Goal: Transaction & Acquisition: Subscribe to service/newsletter

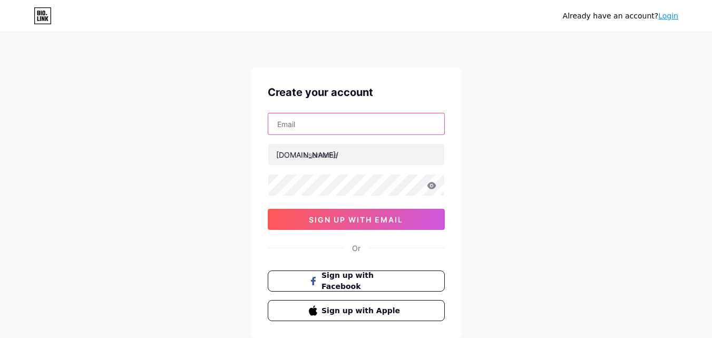
click at [348, 127] on input "text" at bounding box center [356, 123] width 176 height 21
type input "[EMAIL_ADDRESS][DOMAIN_NAME]"
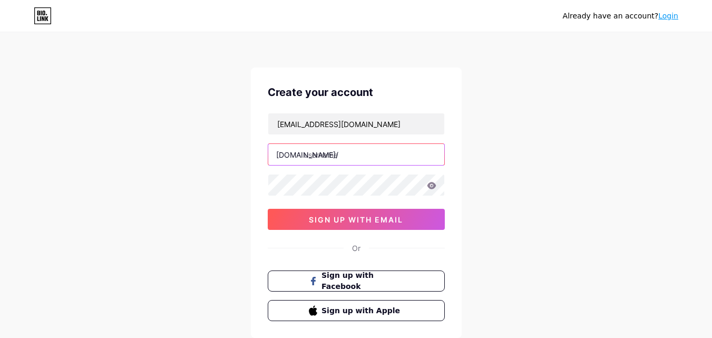
paste input "basicenergysolutions"
type input "basicenergysolutions"
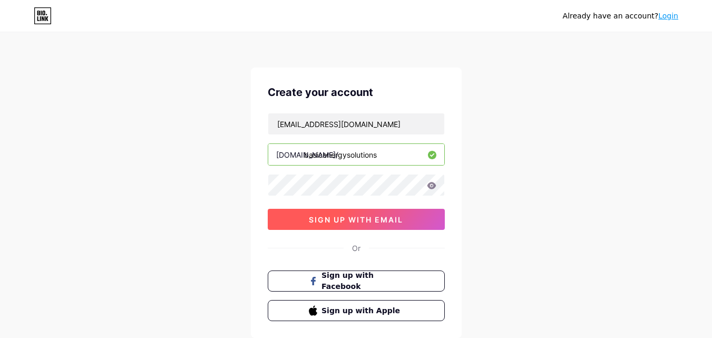
click at [350, 218] on span "sign up with email" at bounding box center [356, 219] width 94 height 9
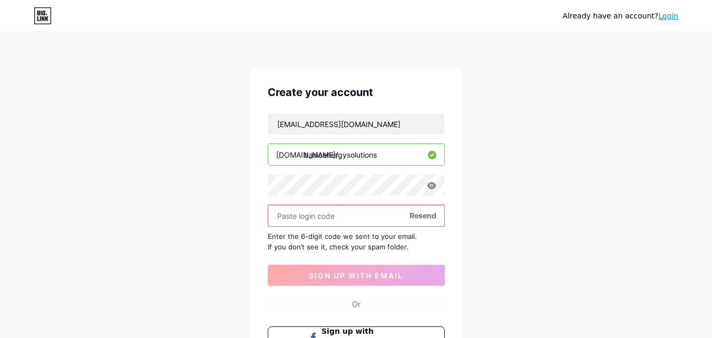
click at [329, 219] on input "text" at bounding box center [356, 215] width 176 height 21
paste input "885105"
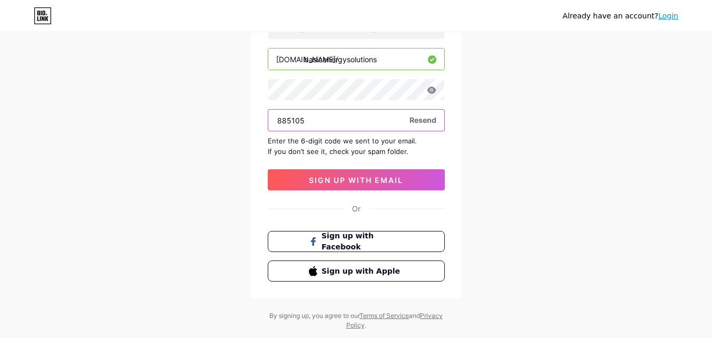
scroll to position [105, 0]
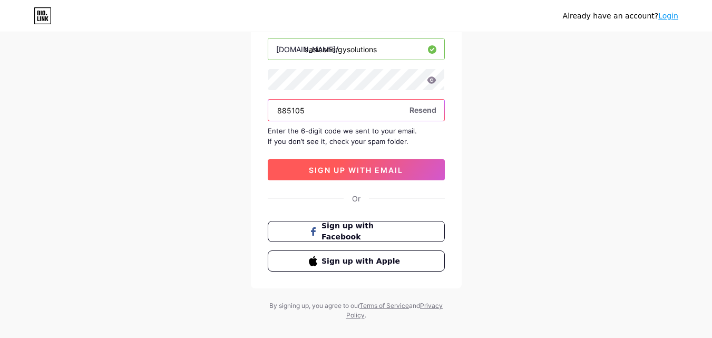
type input "885105"
click at [354, 173] on span "sign up with email" at bounding box center [356, 169] width 94 height 9
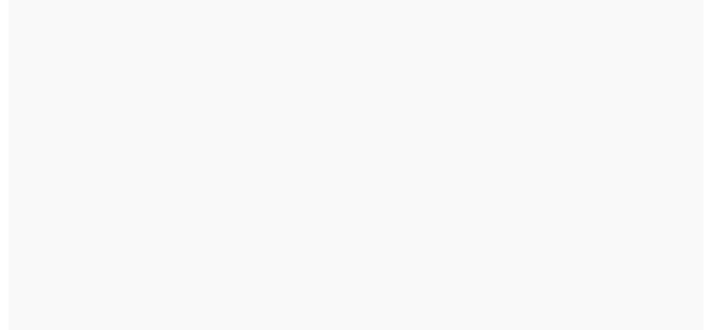
scroll to position [0, 0]
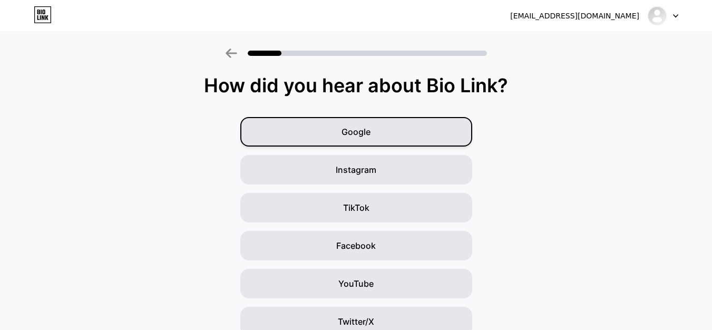
click at [366, 134] on span "Google" at bounding box center [355, 131] width 29 height 13
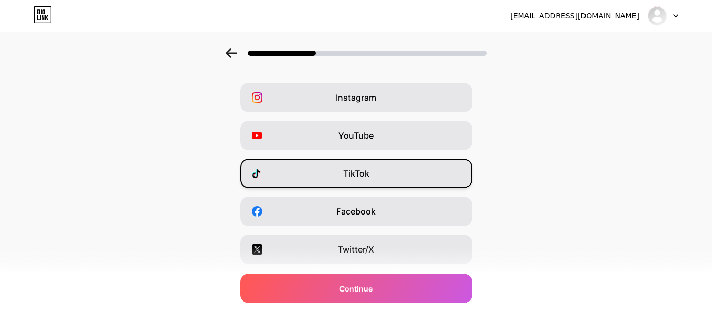
scroll to position [53, 0]
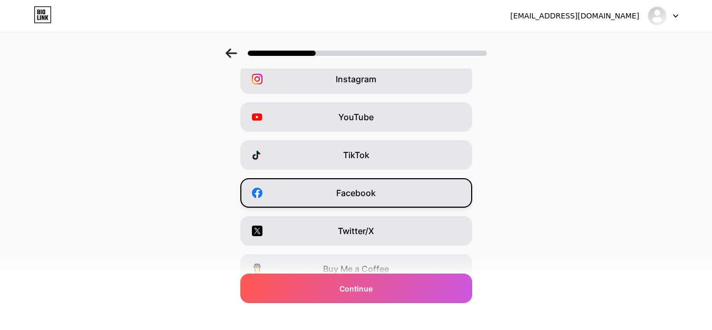
click at [386, 201] on div "Facebook" at bounding box center [356, 192] width 232 height 29
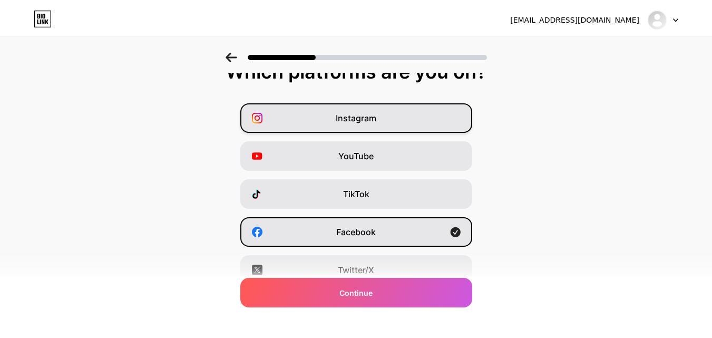
scroll to position [0, 0]
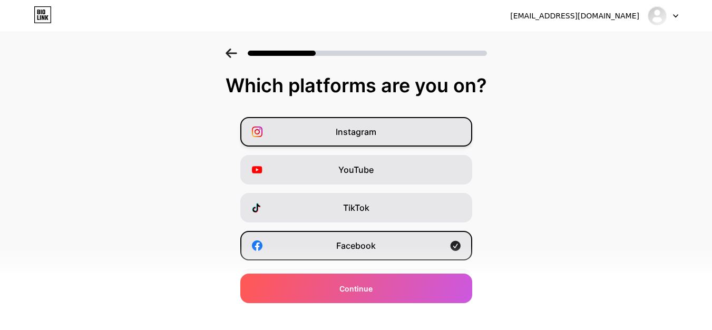
click at [372, 135] on span "Instagram" at bounding box center [356, 131] width 41 height 13
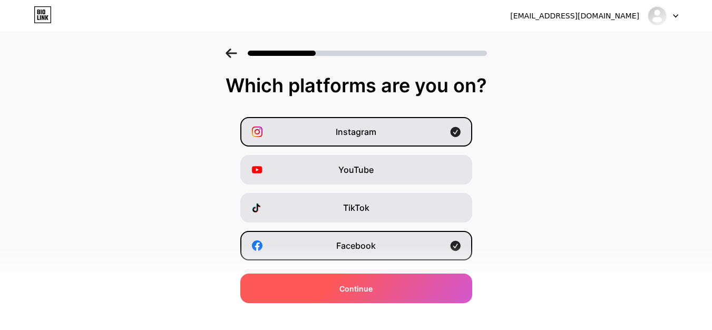
click at [370, 283] on span "Continue" at bounding box center [355, 288] width 33 height 11
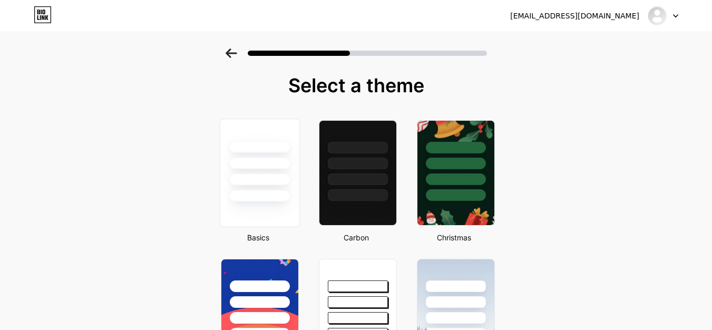
click at [286, 188] on div at bounding box center [259, 160] width 79 height 83
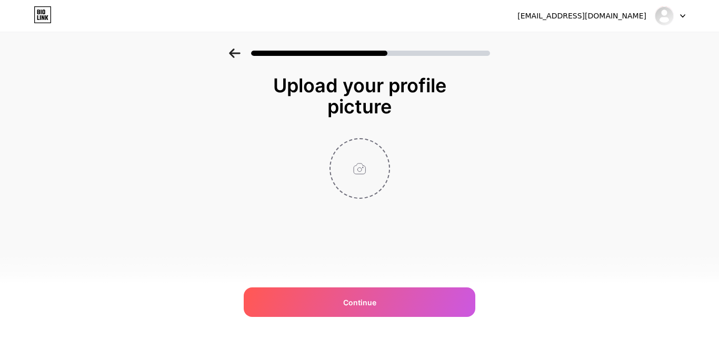
click at [360, 173] on input "file" at bounding box center [360, 168] width 58 height 58
type input "C:\fakepath\New Project (19).jpg"
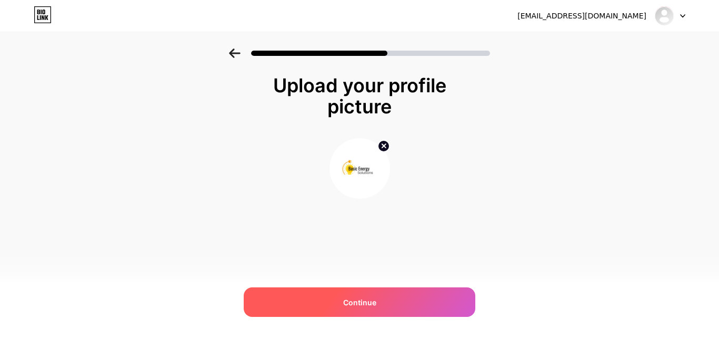
click at [360, 300] on span "Continue" at bounding box center [359, 302] width 33 height 11
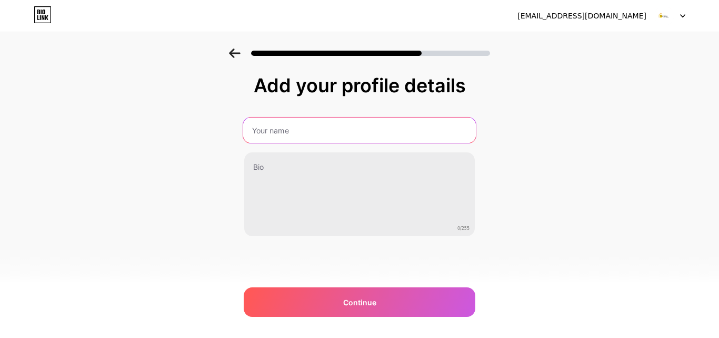
click at [313, 137] on input "text" at bounding box center [359, 129] width 233 height 25
type input "Basic Energy Solutions"
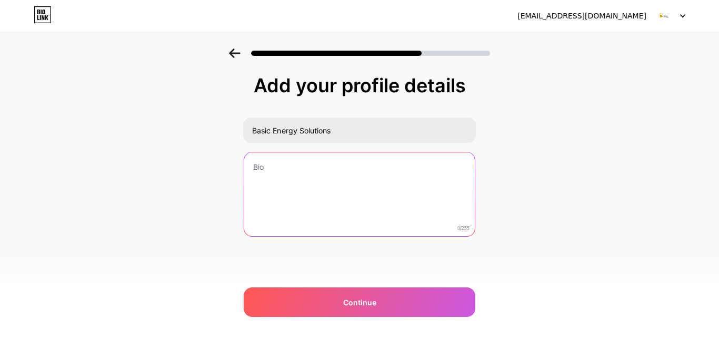
click at [293, 173] on textarea at bounding box center [359, 194] width 231 height 85
paste textarea "At Basic Energy Solutions, we simplify energy choices for Texans by offering co…"
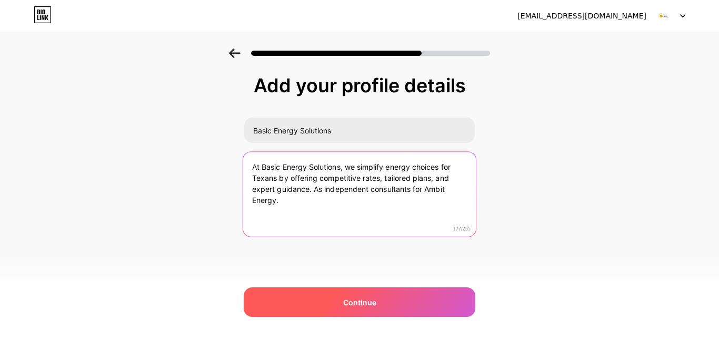
type textarea "At Basic Energy Solutions, we simplify energy choices for Texans by offering co…"
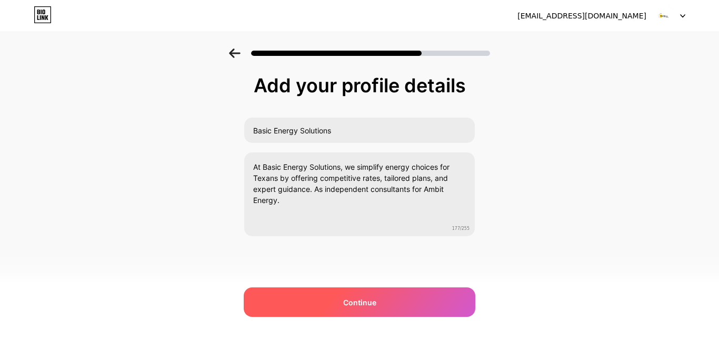
click at [342, 301] on div "Continue" at bounding box center [360, 301] width 232 height 29
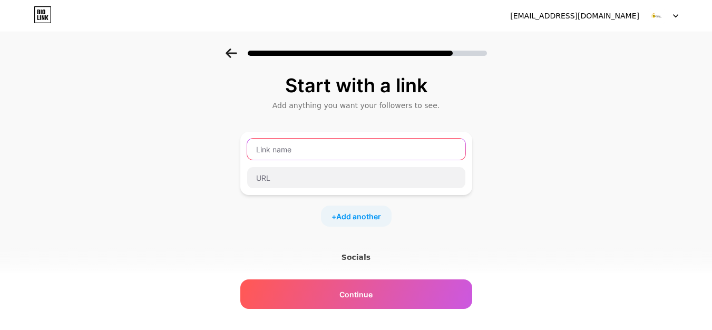
click at [332, 153] on input "text" at bounding box center [356, 149] width 218 height 21
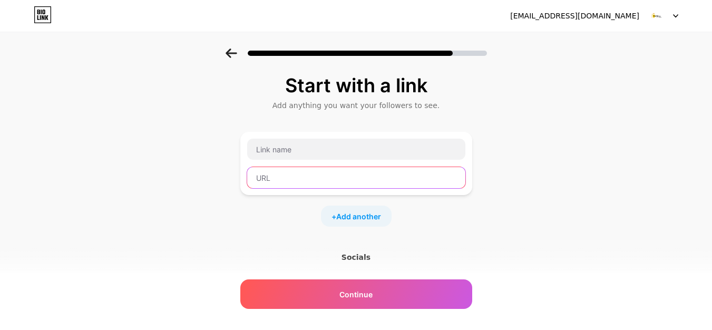
click at [287, 180] on input "text" at bounding box center [356, 177] width 218 height 21
paste input "[URL][DOMAIN_NAME]"
type input "[URL][DOMAIN_NAME]"
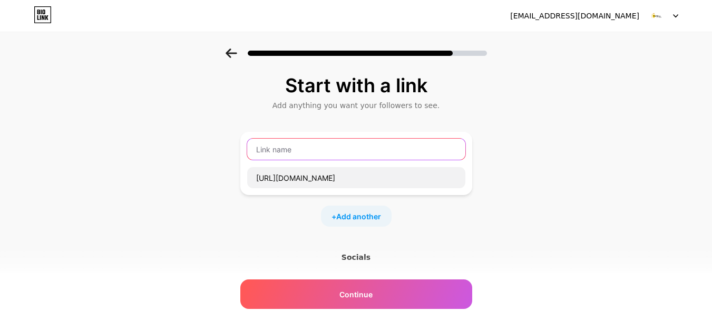
click at [355, 143] on input "text" at bounding box center [356, 149] width 218 height 21
paste input "Electric Company in [US_STATE]"
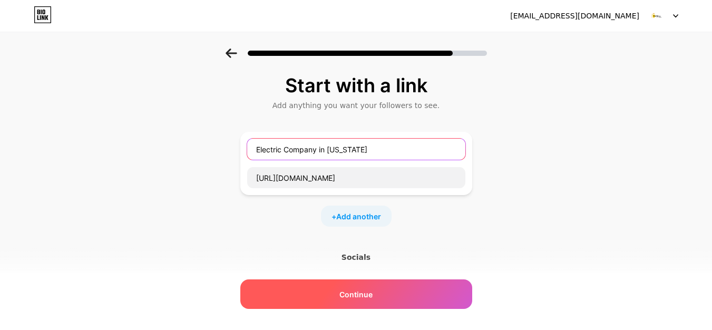
type input "Electric Company in [US_STATE]"
click at [383, 292] on div "Continue" at bounding box center [356, 293] width 232 height 29
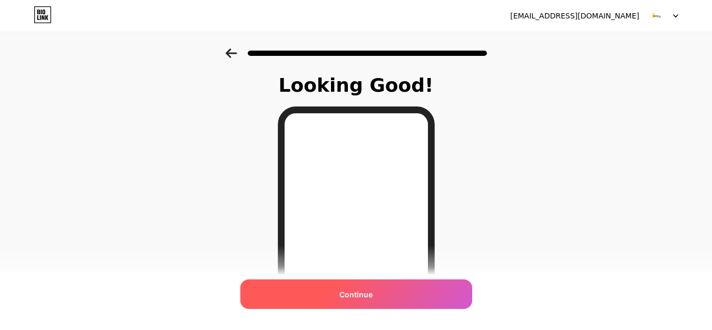
click at [358, 295] on span "Continue" at bounding box center [355, 294] width 33 height 11
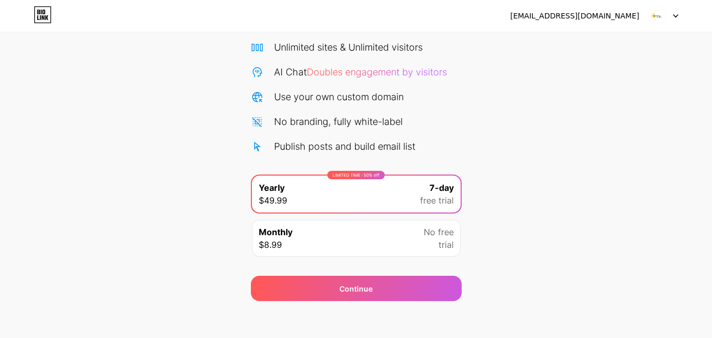
scroll to position [86, 0]
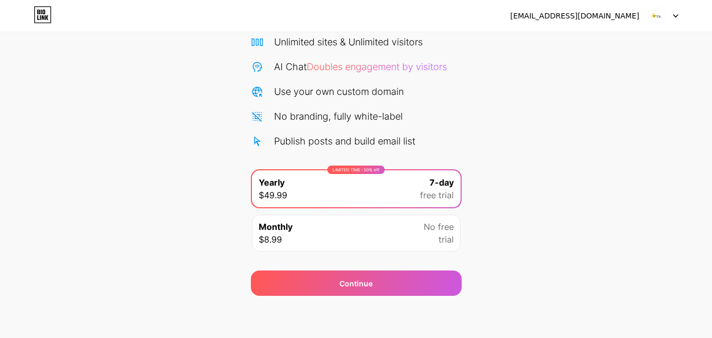
click at [407, 235] on div "Monthly $8.99 No free trial" at bounding box center [356, 232] width 209 height 37
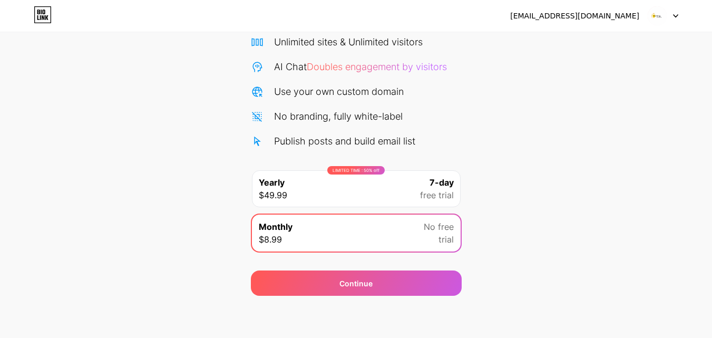
scroll to position [0, 0]
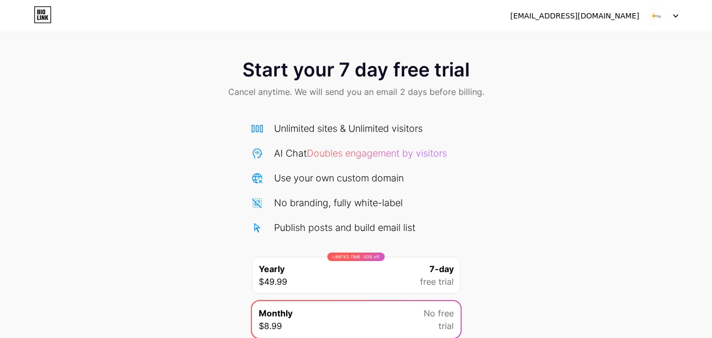
click at [675, 16] on icon at bounding box center [675, 16] width 4 height 3
